Goal: Transaction & Acquisition: Purchase product/service

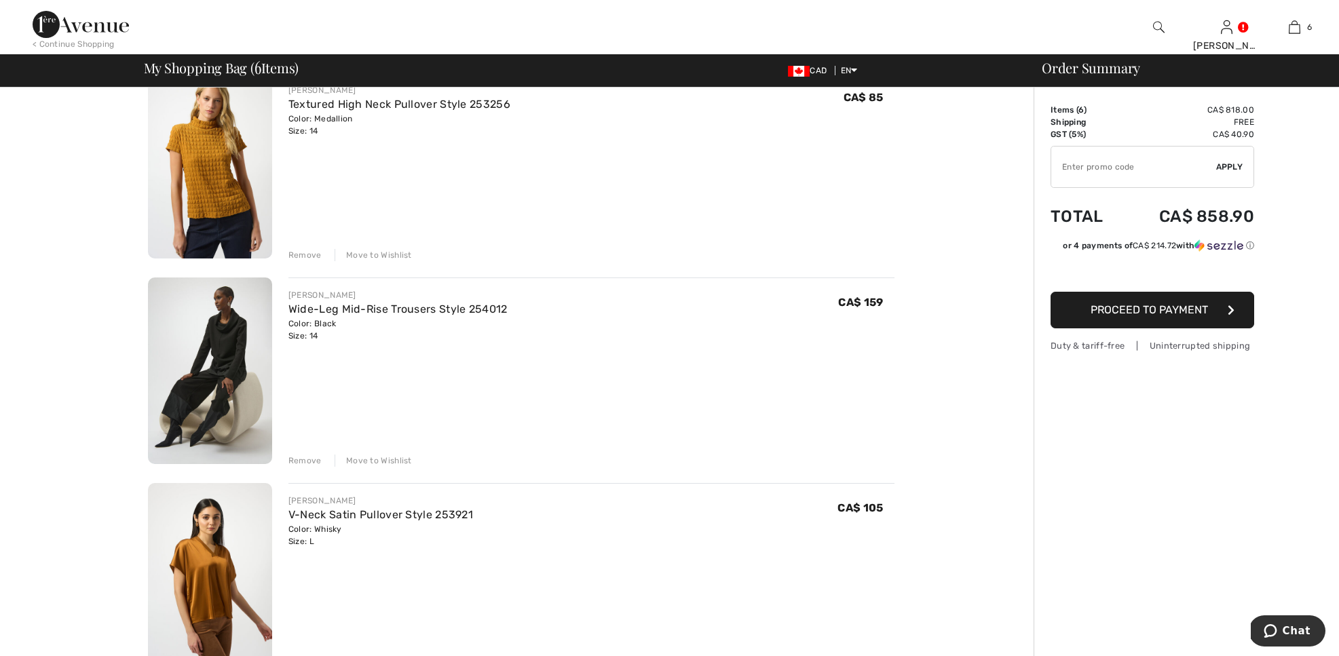
scroll to position [538, 0]
click at [181, 390] on img at bounding box center [210, 370] width 124 height 187
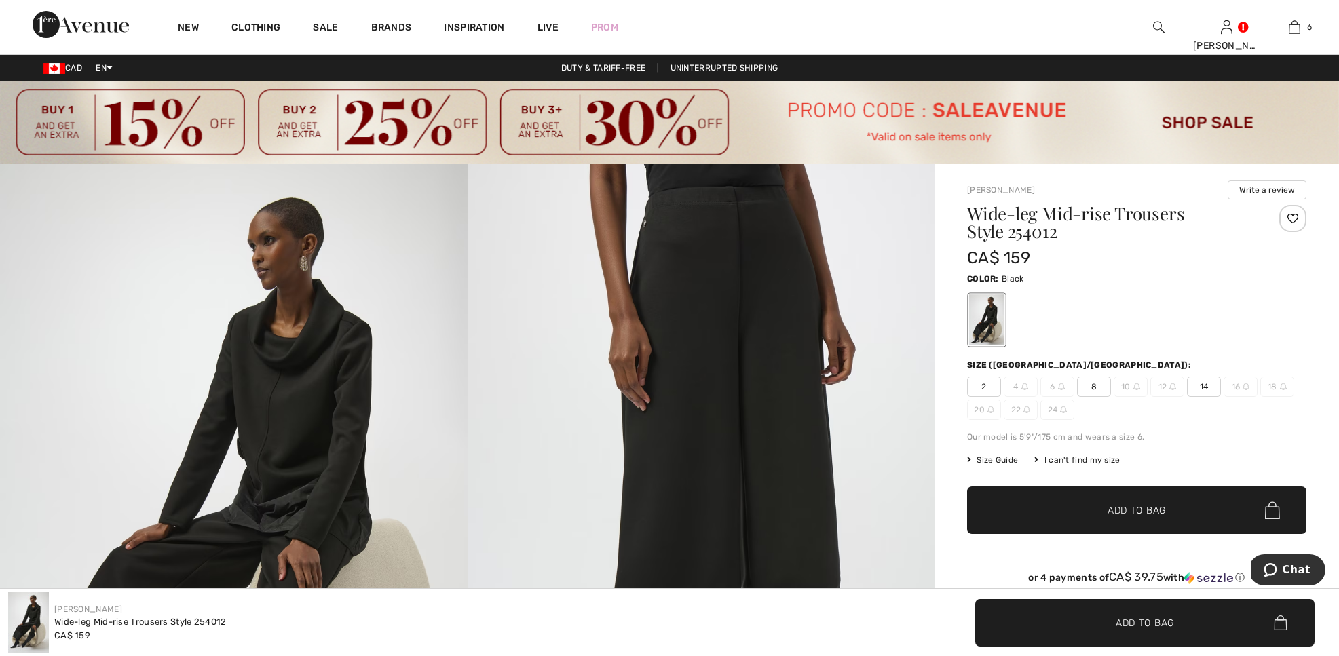
click at [1197, 384] on span "14" at bounding box center [1204, 387] width 34 height 20
click at [1161, 519] on span "✔ Added to Bag Add to Bag" at bounding box center [1136, 511] width 339 height 48
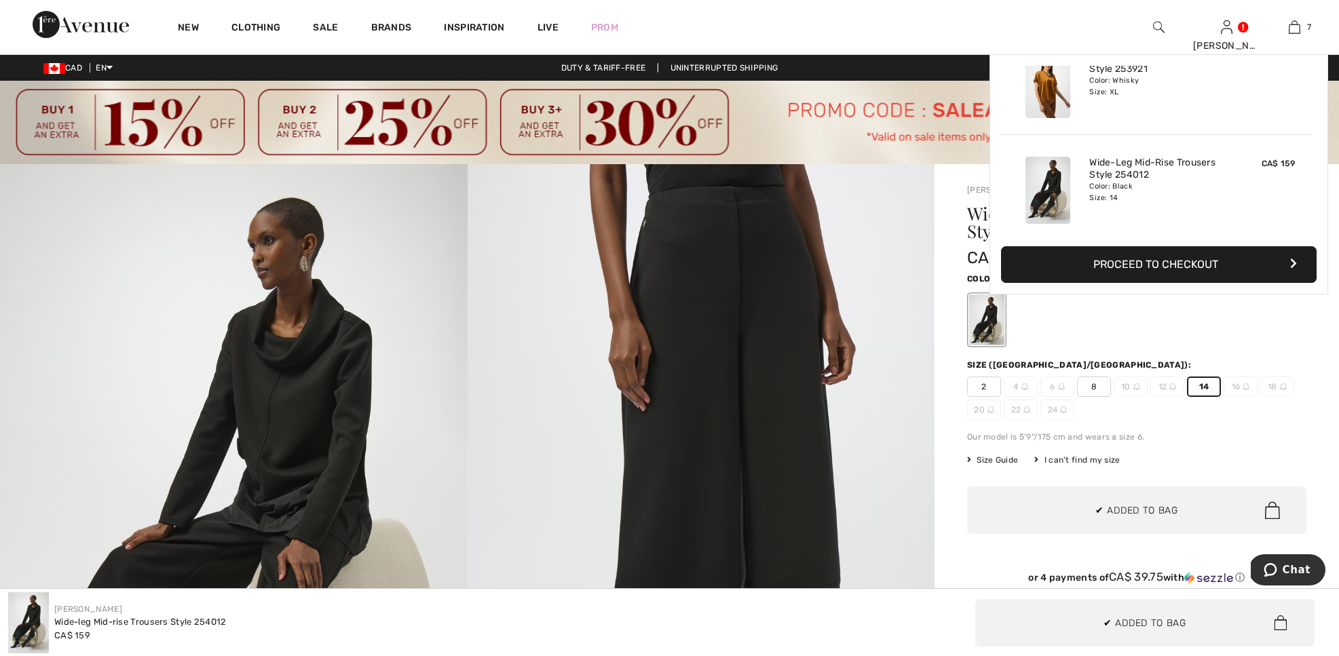
scroll to position [572, 0]
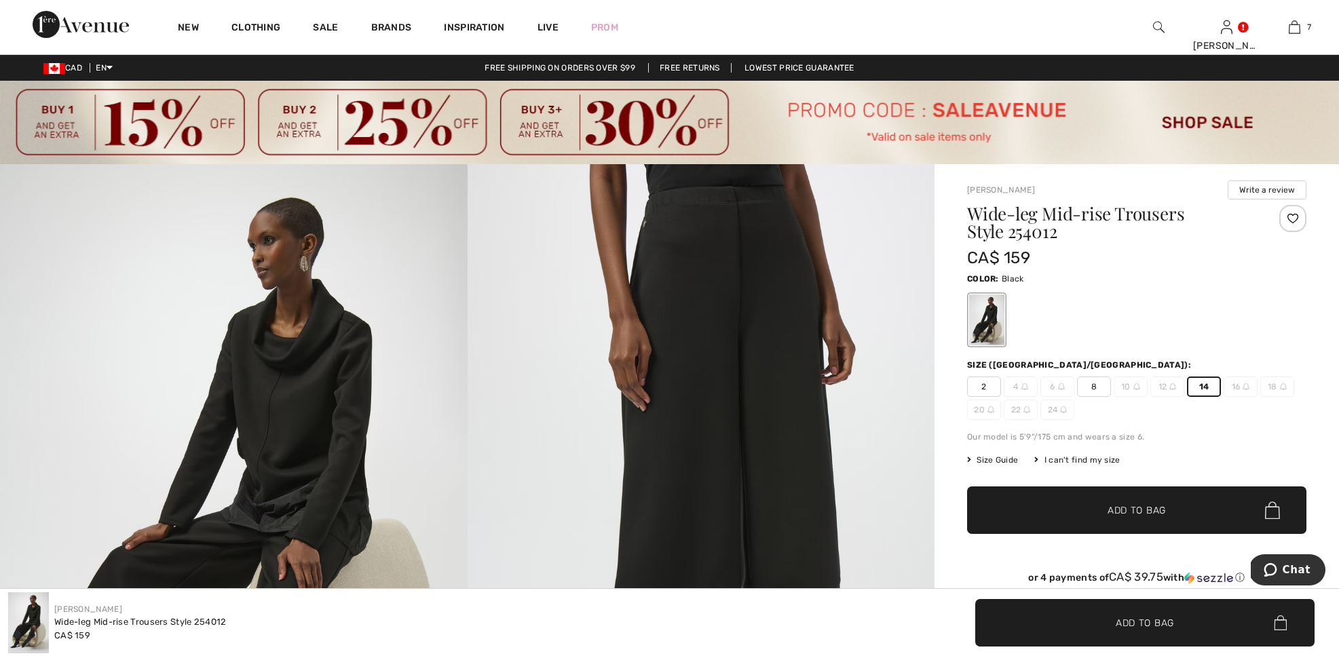
click at [1133, 508] on span "Add to Bag" at bounding box center [1137, 511] width 58 height 14
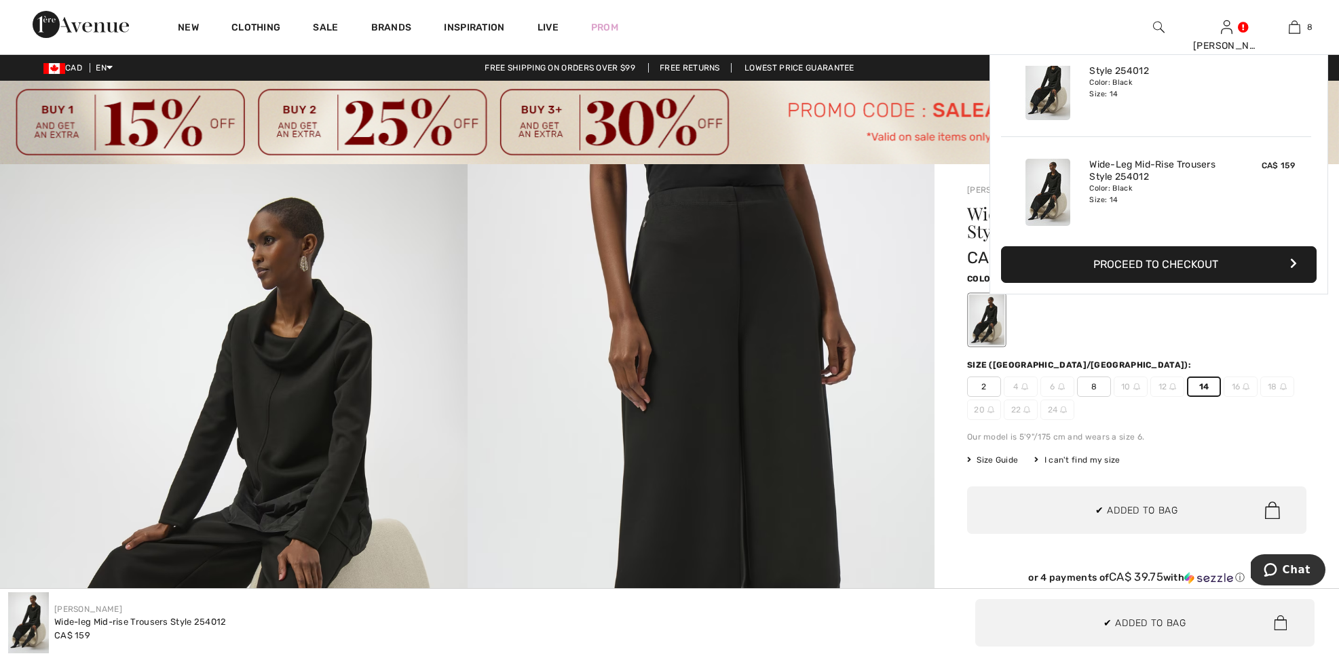
scroll to position [677, 0]
click at [1100, 259] on button "Proceed to Checkout" at bounding box center [1159, 264] width 316 height 37
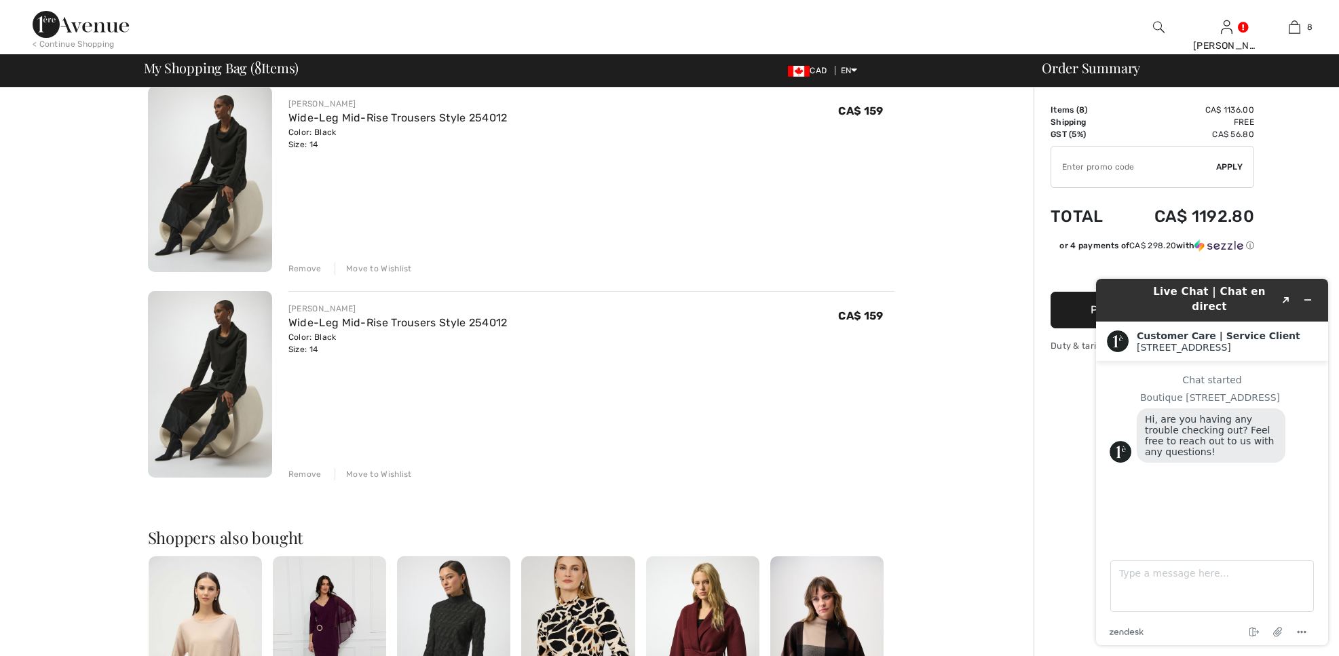
scroll to position [1345, 0]
click at [301, 471] on div "Remove" at bounding box center [304, 474] width 33 height 12
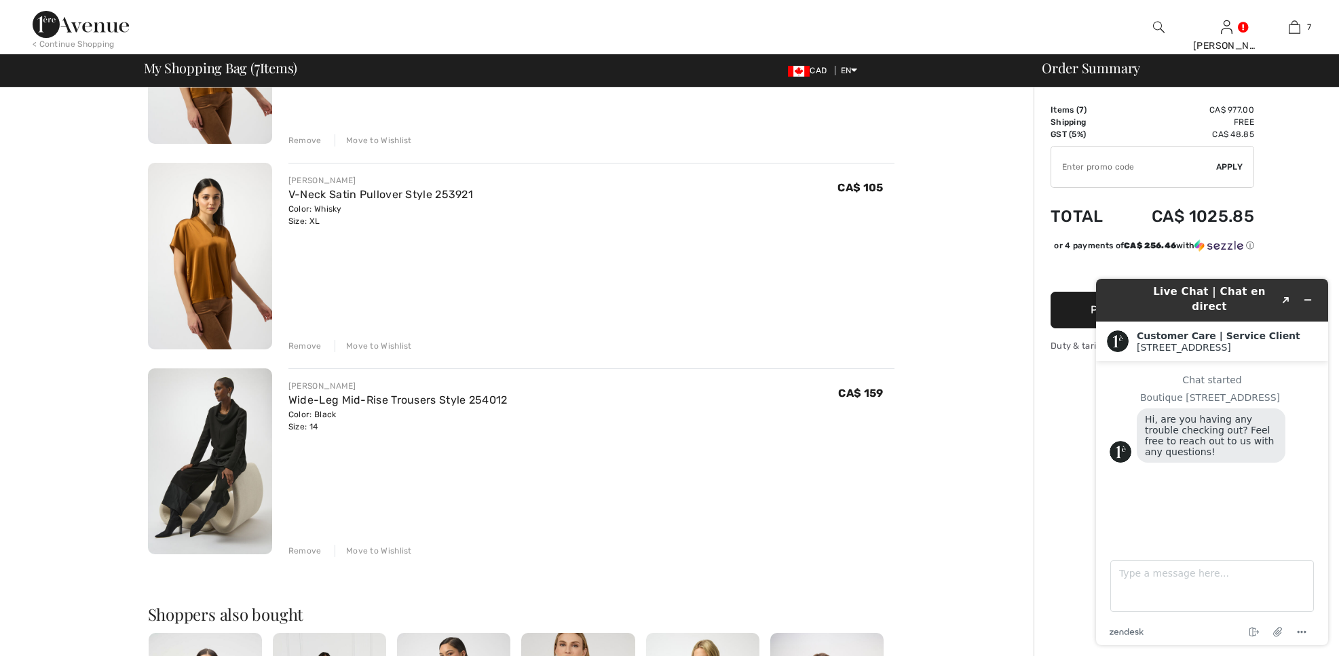
scroll to position [1062, 0]
click at [293, 551] on div "Remove" at bounding box center [304, 552] width 33 height 12
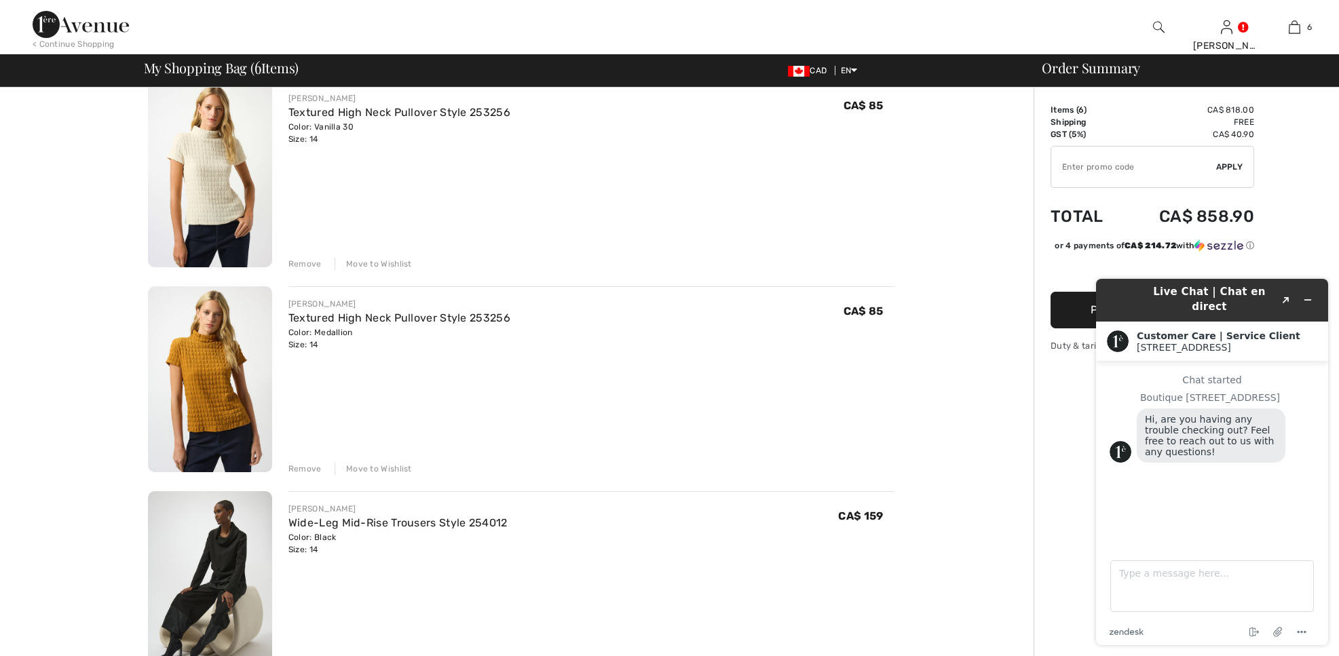
scroll to position [331, 0]
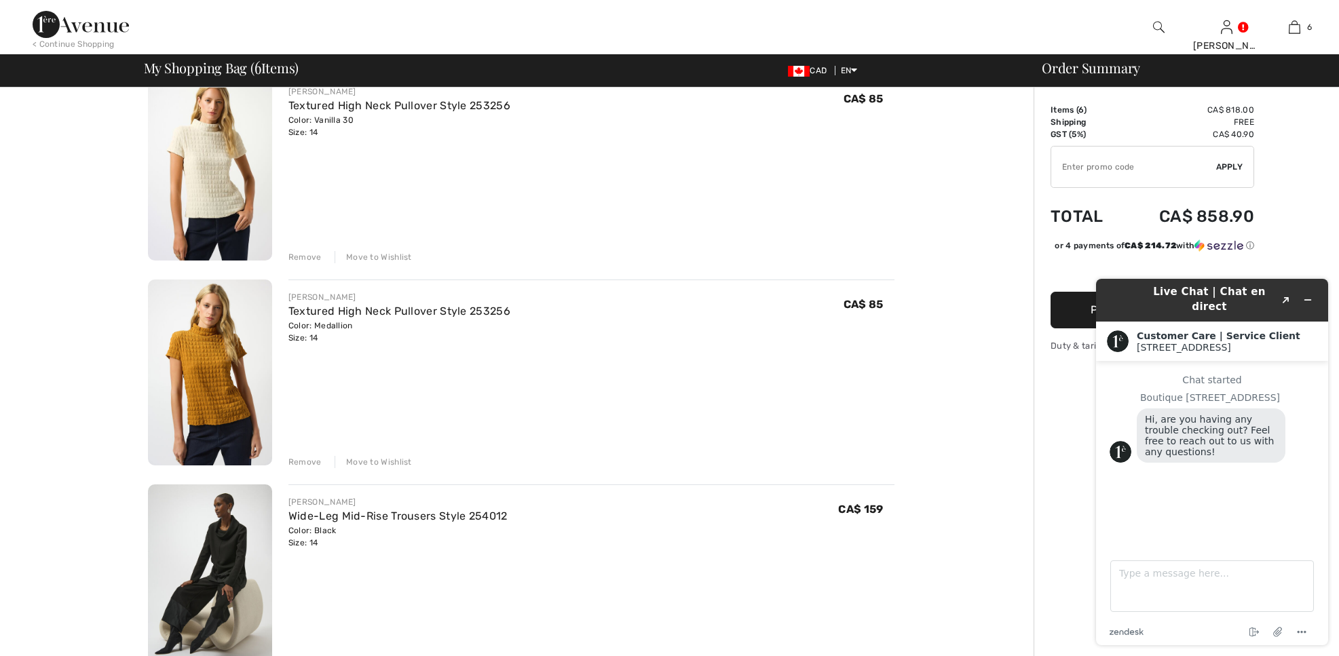
click at [215, 554] on img at bounding box center [210, 578] width 124 height 187
click at [221, 555] on img at bounding box center [210, 578] width 124 height 187
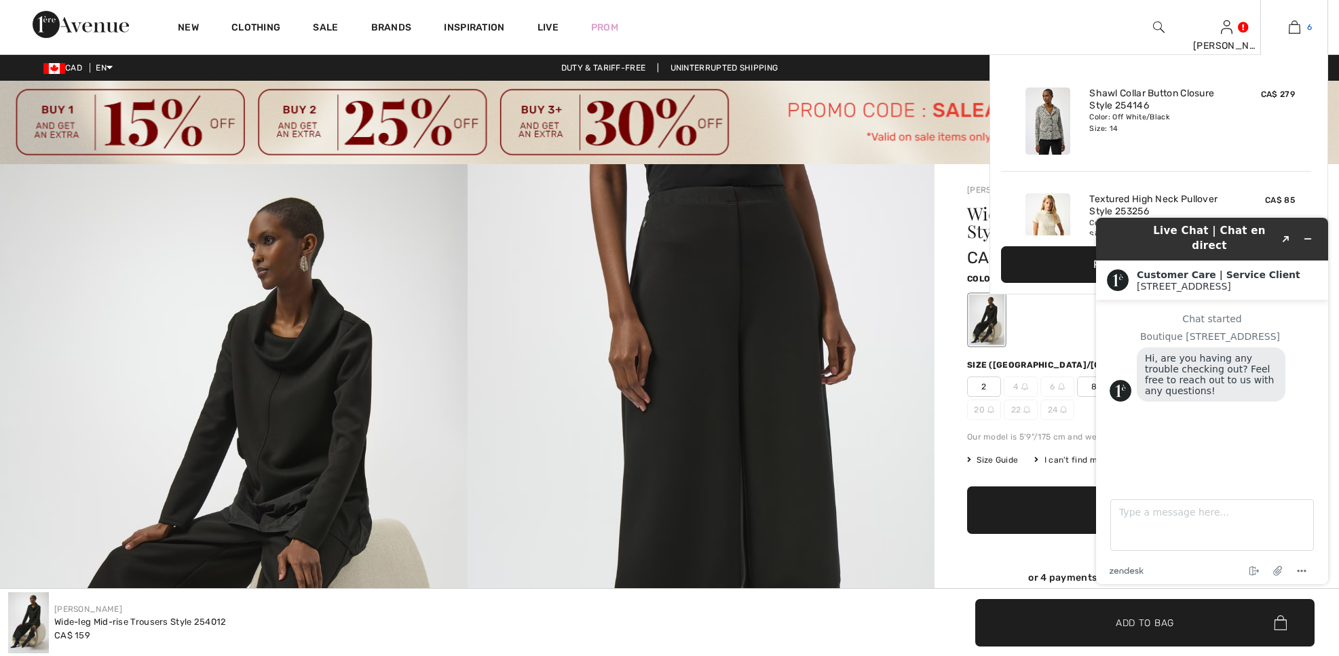
click at [1292, 31] on img at bounding box center [1295, 27] width 12 height 16
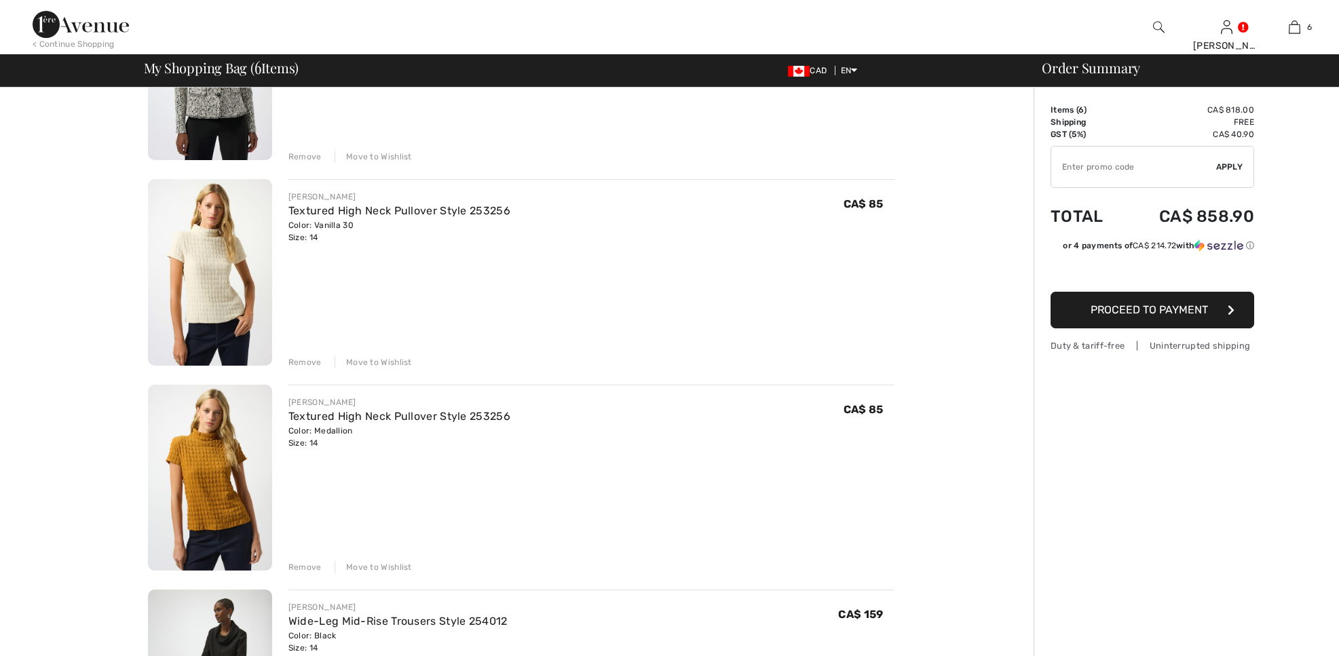
scroll to position [307, 0]
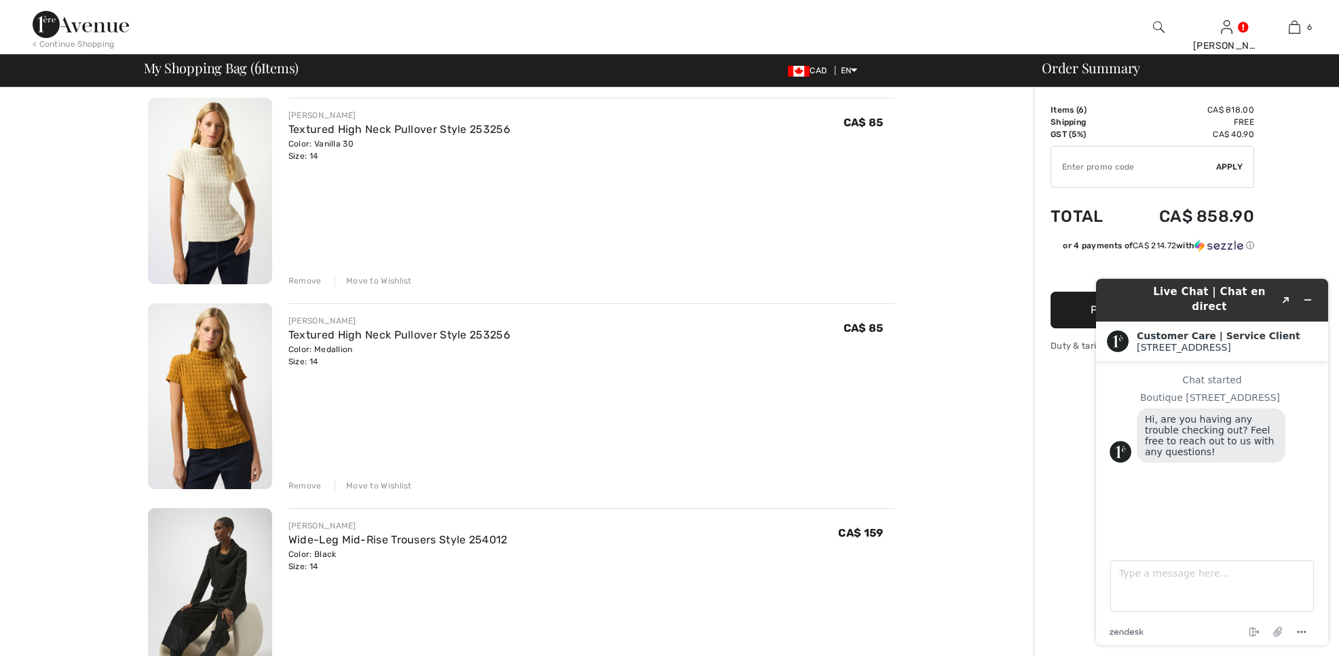
click at [195, 396] on img at bounding box center [210, 396] width 124 height 187
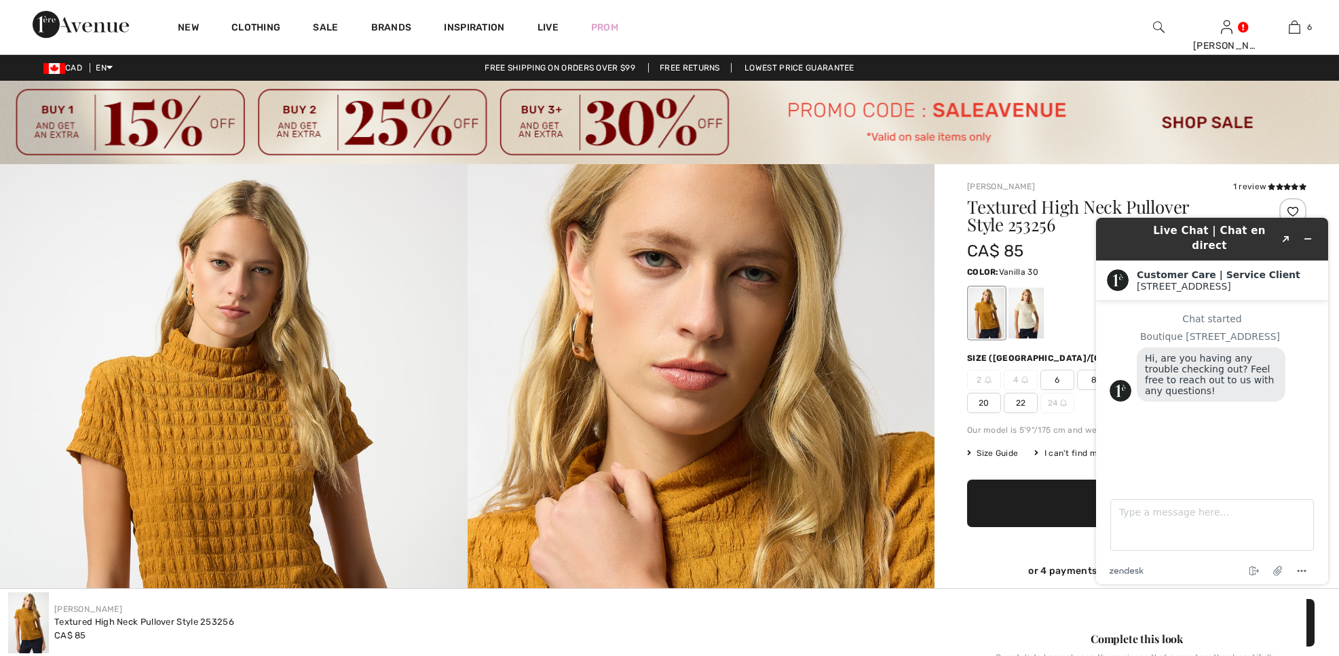
click at [1032, 327] on div at bounding box center [1026, 313] width 35 height 51
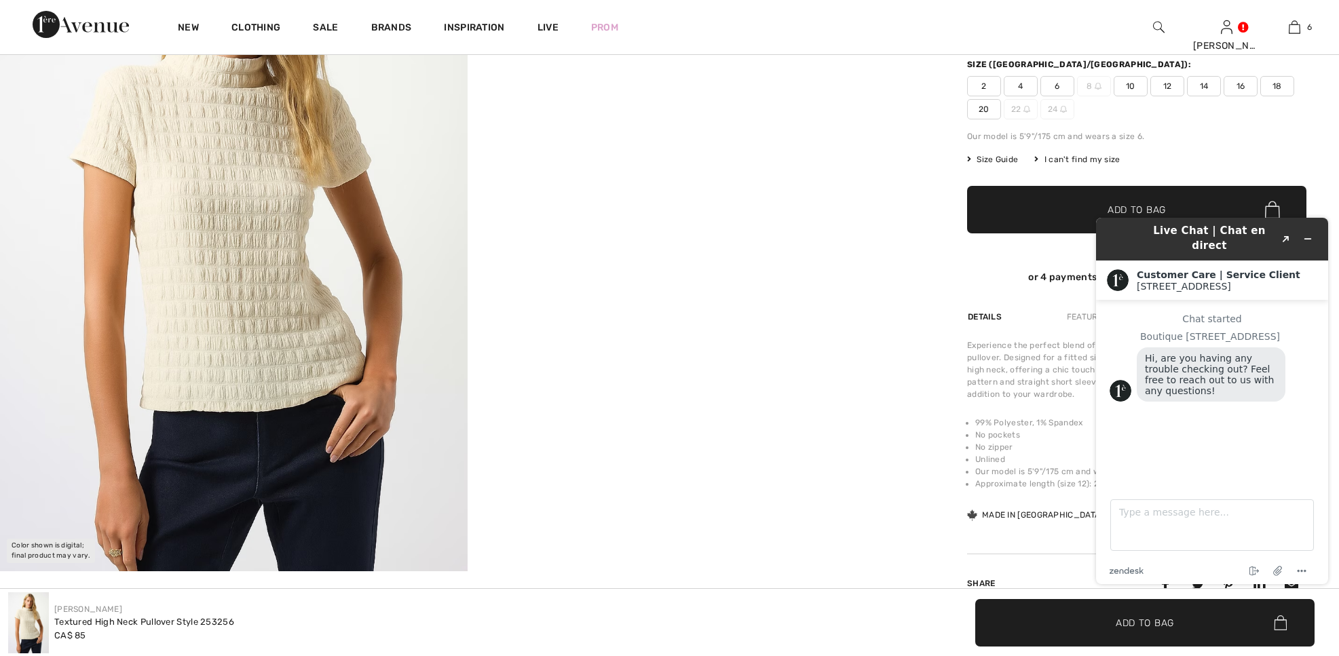
scroll to position [295, 0]
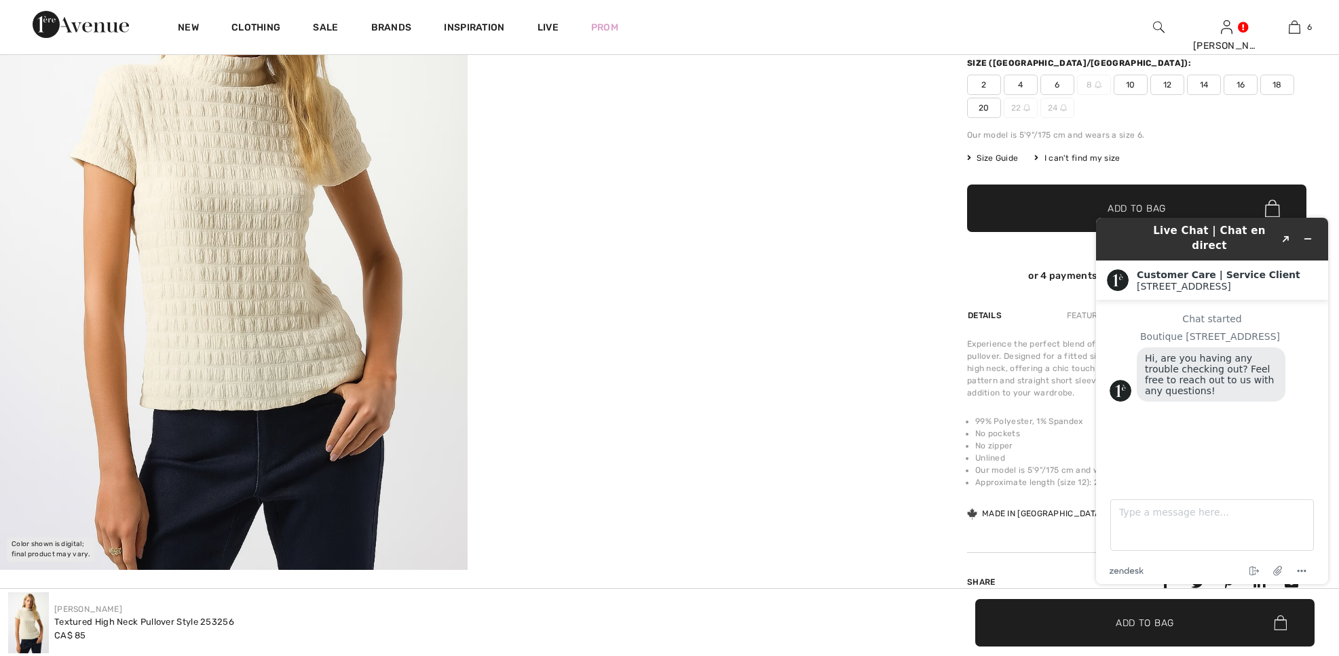
click at [1208, 85] on span "14" at bounding box center [1204, 85] width 34 height 20
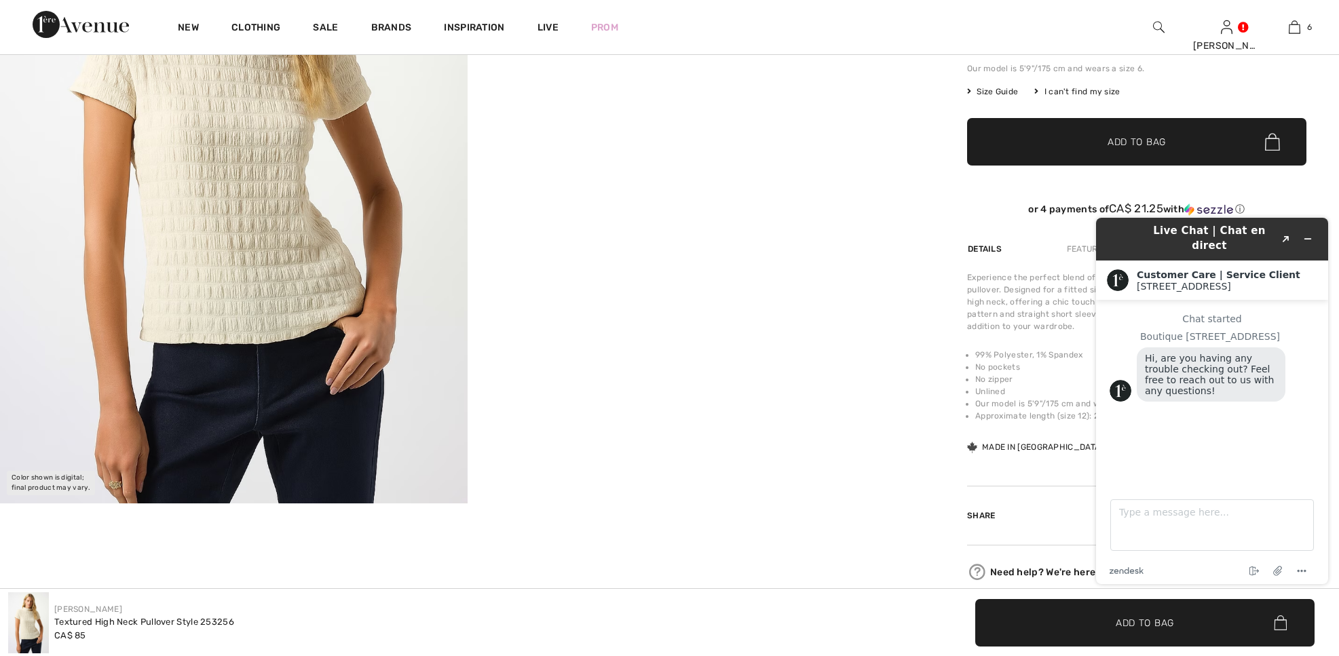
scroll to position [363, 0]
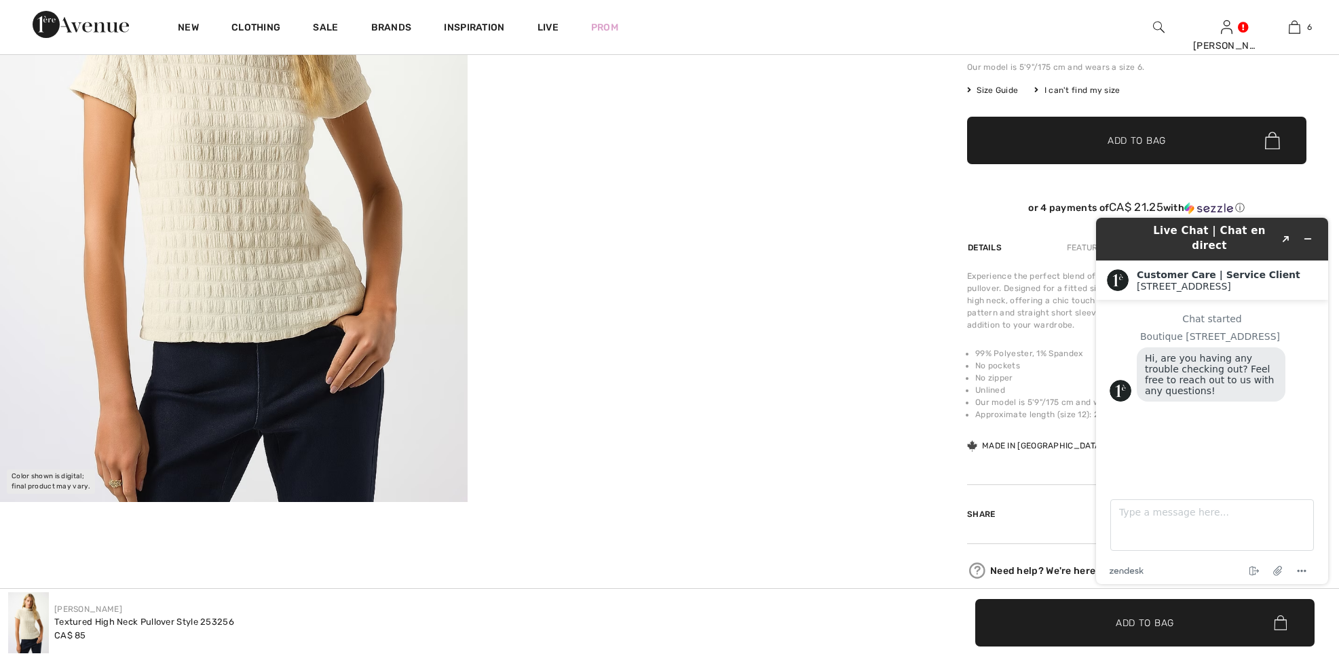
click at [1116, 155] on span "✔ Added to Bag Add to Bag" at bounding box center [1136, 141] width 339 height 48
click at [1083, 137] on span "✔ Added to Bag" at bounding box center [1116, 141] width 83 height 14
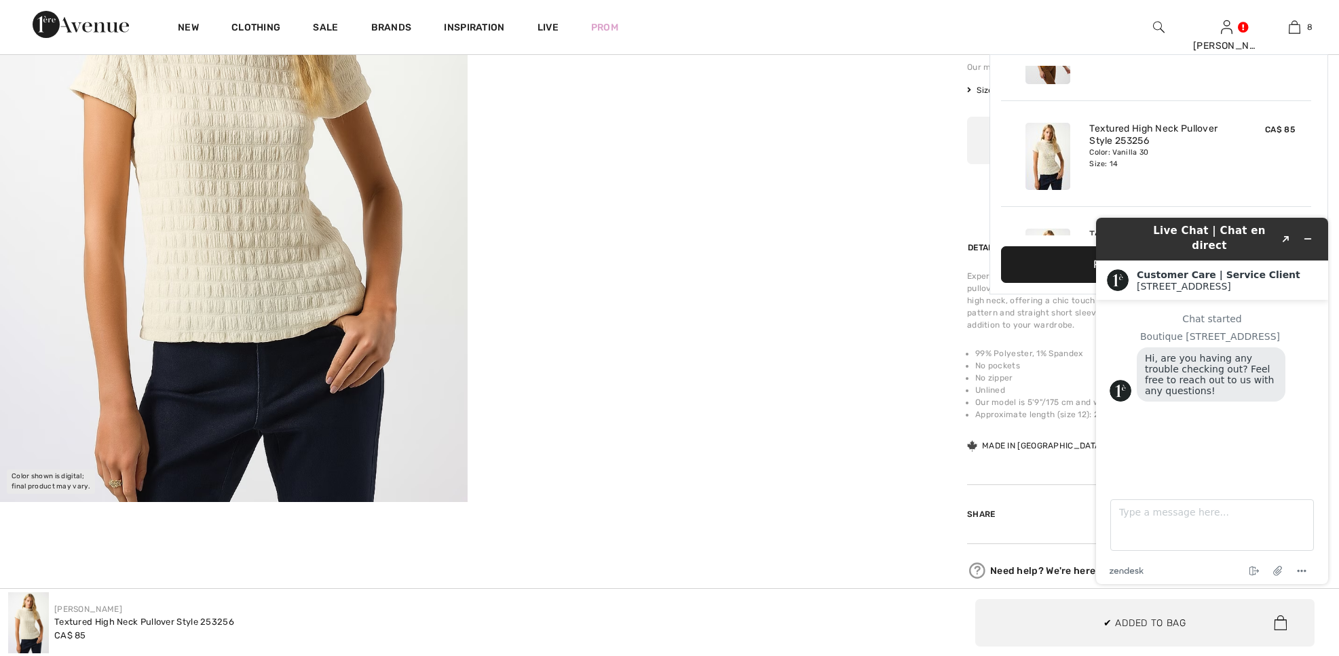
scroll to position [677, 0]
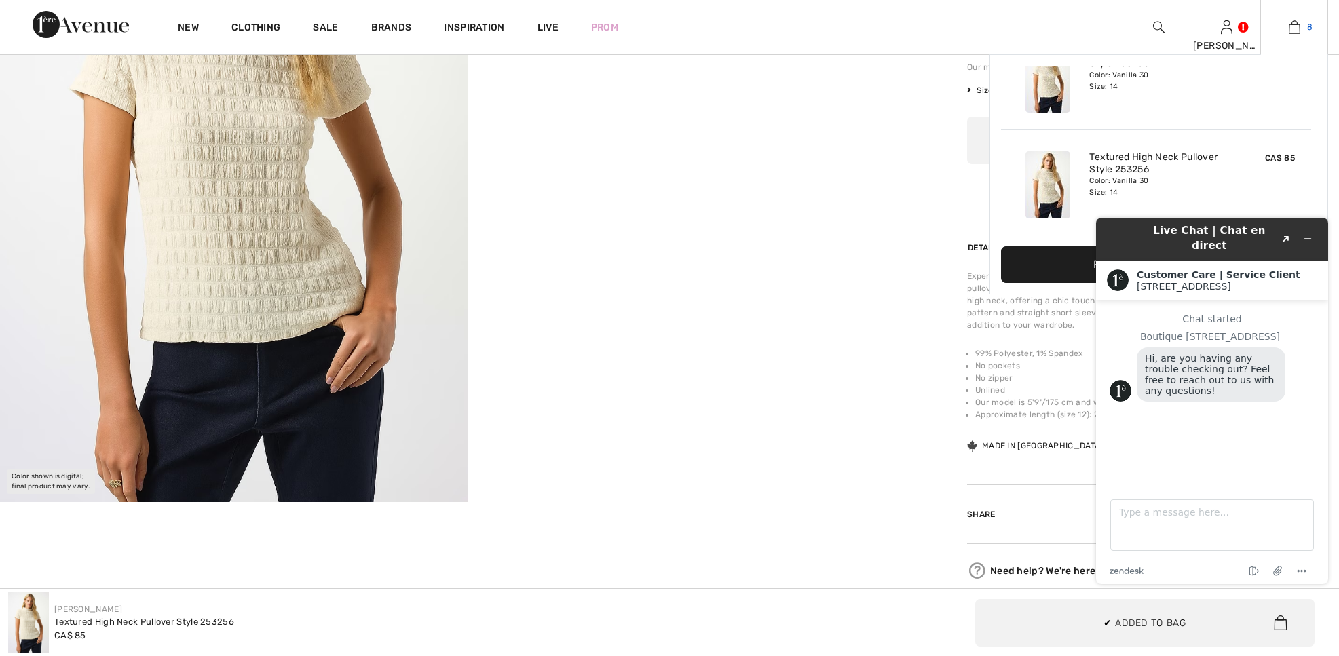
click at [1292, 31] on img at bounding box center [1295, 27] width 12 height 16
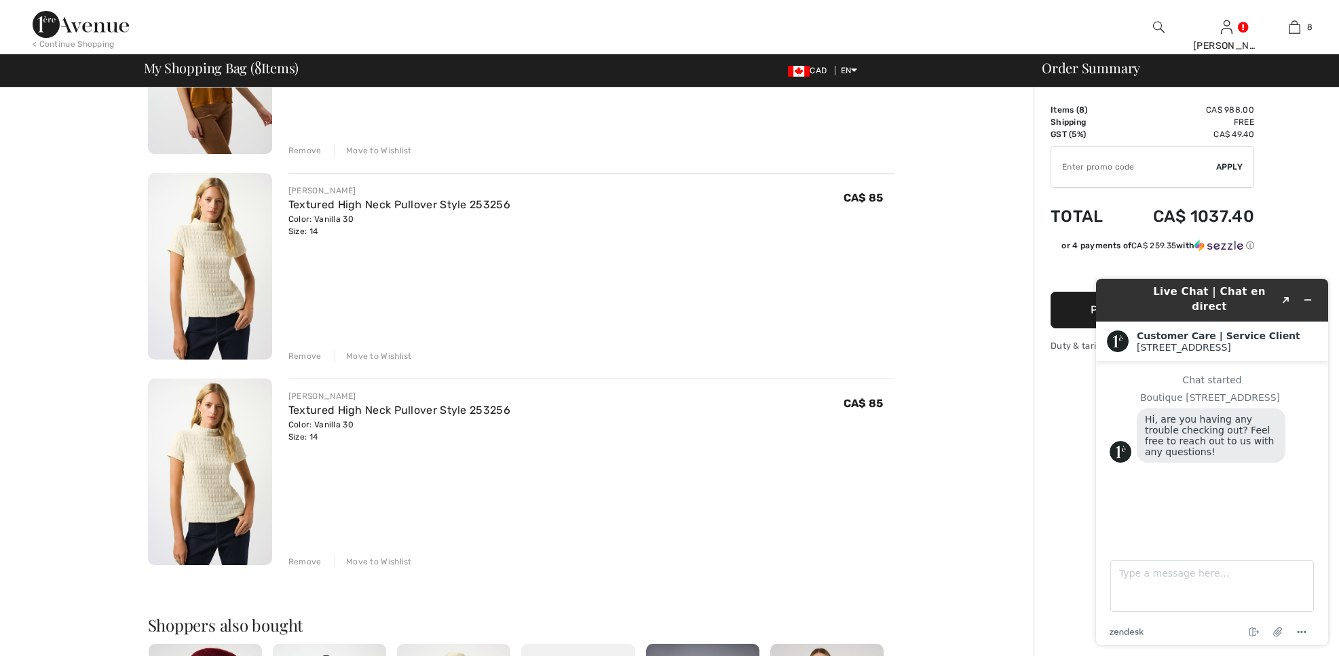
scroll to position [1257, 0]
click at [297, 563] on div "Remove" at bounding box center [304, 563] width 33 height 12
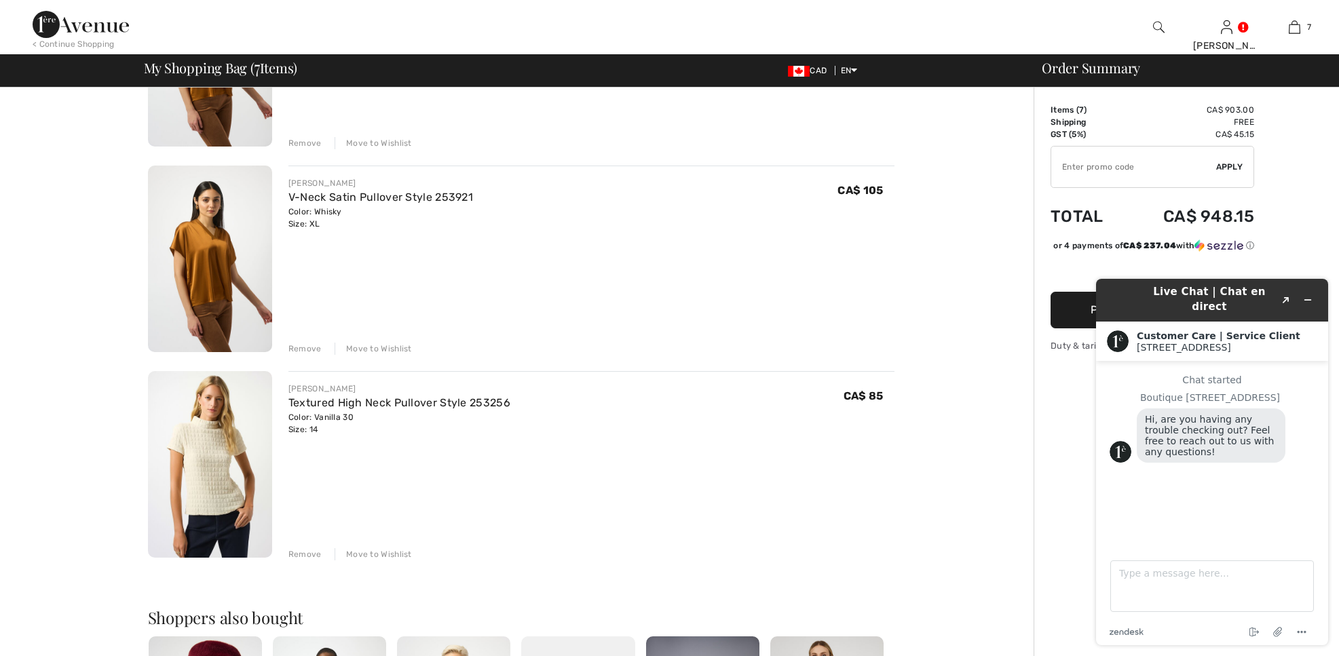
scroll to position [1080, 0]
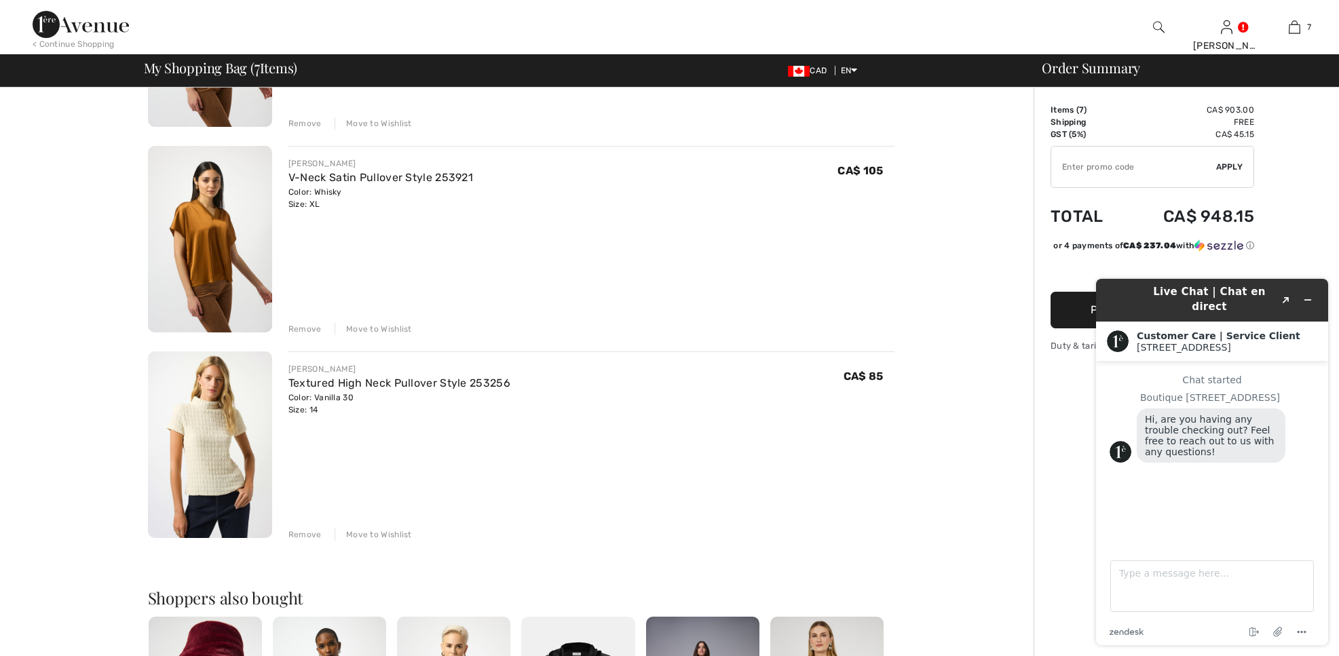
click at [307, 535] on div "Remove" at bounding box center [304, 535] width 33 height 12
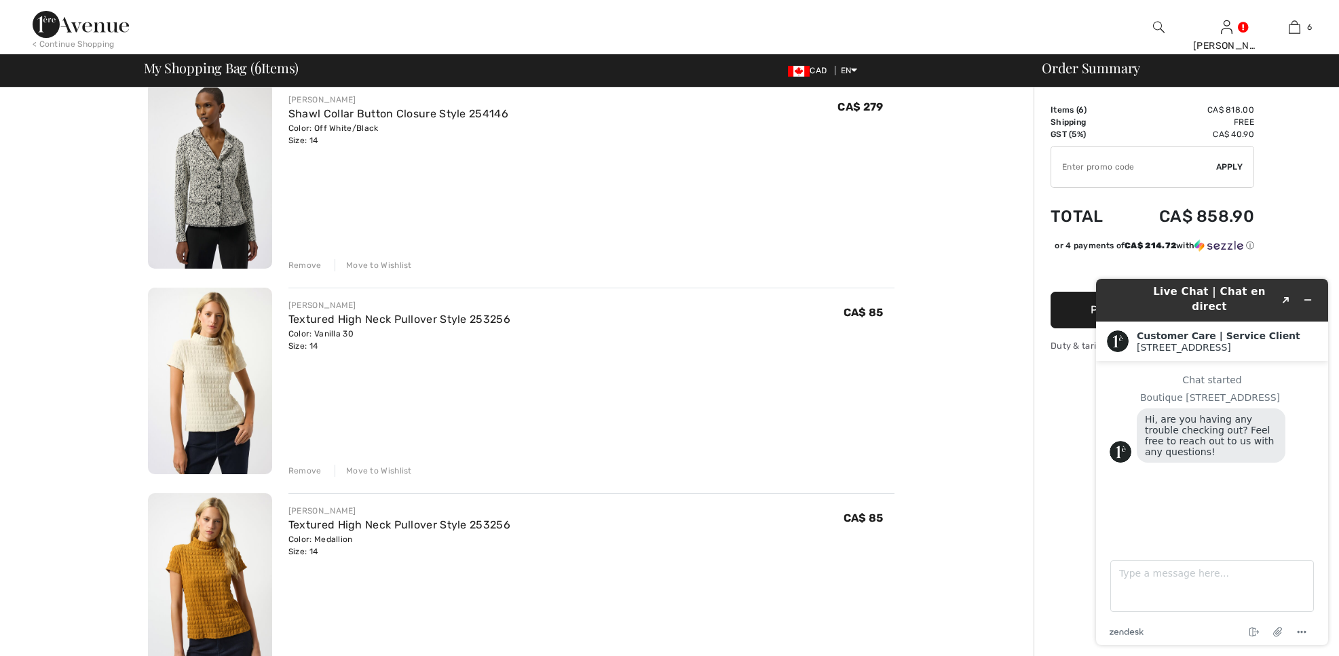
scroll to position [115, 0]
click at [199, 551] on img at bounding box center [210, 588] width 124 height 187
